Goal: Information Seeking & Learning: Find specific fact

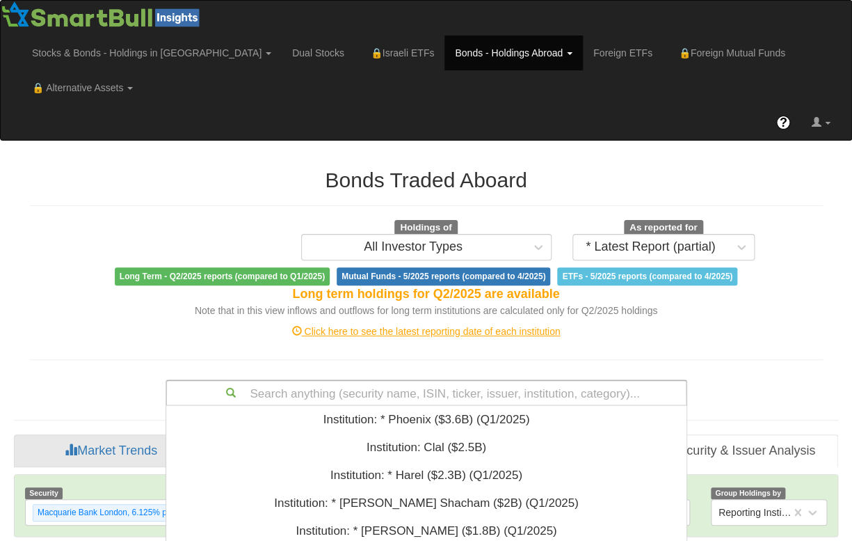
click at [438, 379] on div "Search anything (security name, ISIN, ticker, issuer, institution, category)...…" at bounding box center [427, 392] width 522 height 26
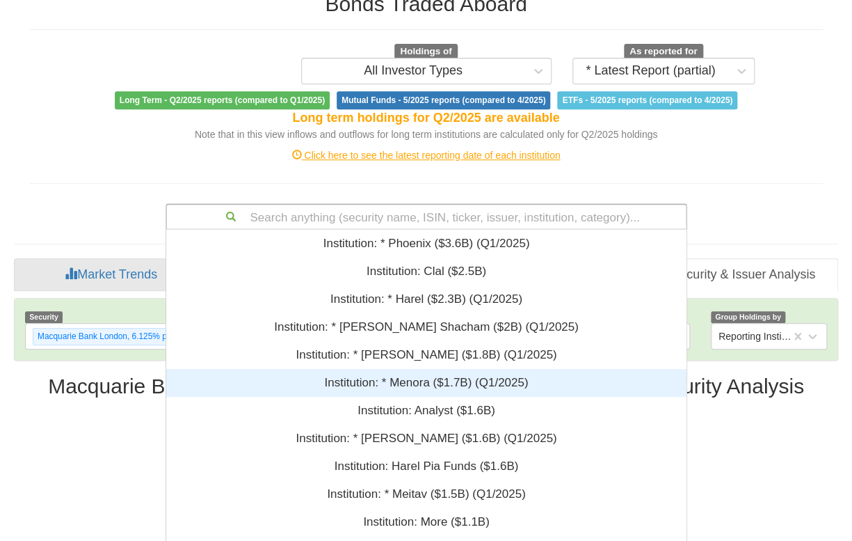
scroll to position [337, 511]
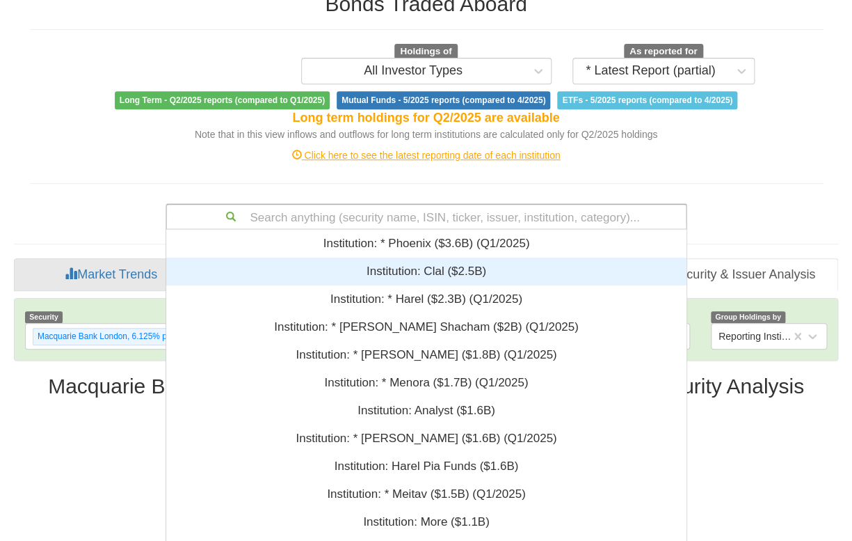
paste input "XS2585240984"
type input "XS2585240984"
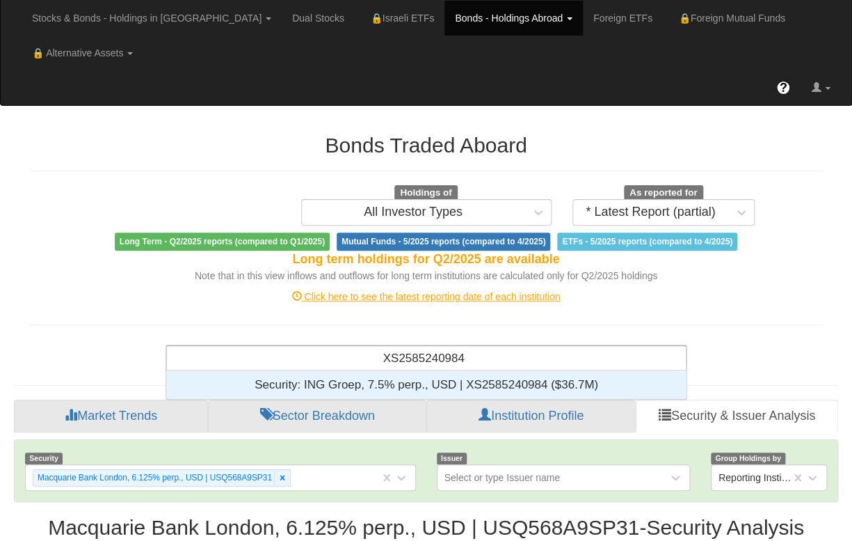
click at [498, 371] on div "Security: ‎ING Groep, 7.5% perp., USD | XS2585240984 ‎($36.7M)‏" at bounding box center [426, 385] width 521 height 28
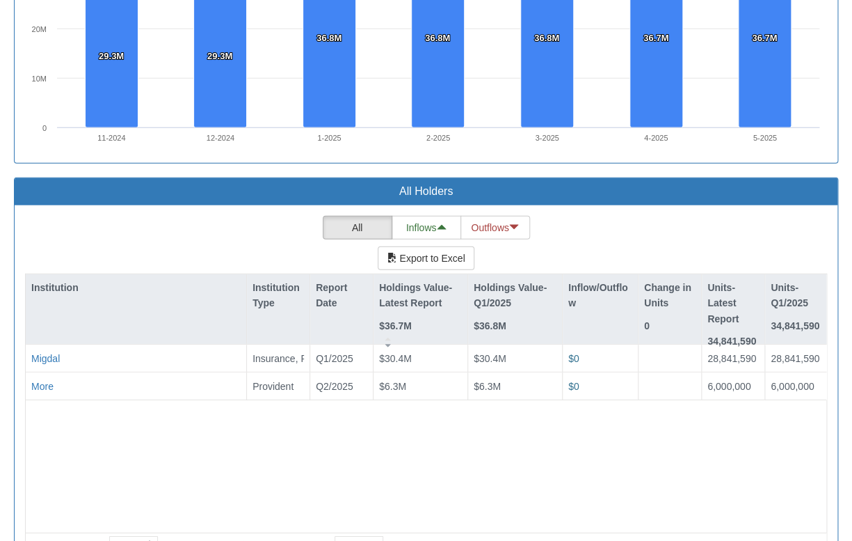
scroll to position [1204, 0]
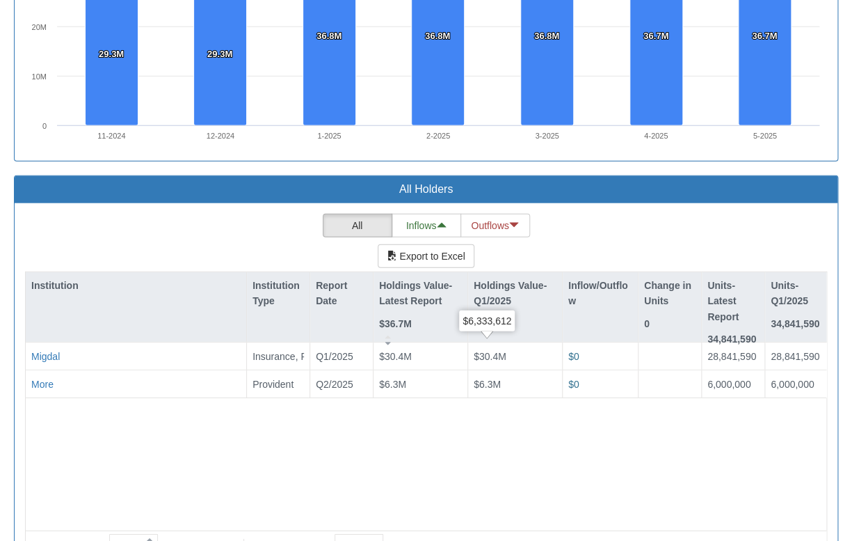
click at [412, 532] on div "Showing 1 - 2 of 2" at bounding box center [427, 544] width 76 height 25
